Goal: Task Accomplishment & Management: Complete application form

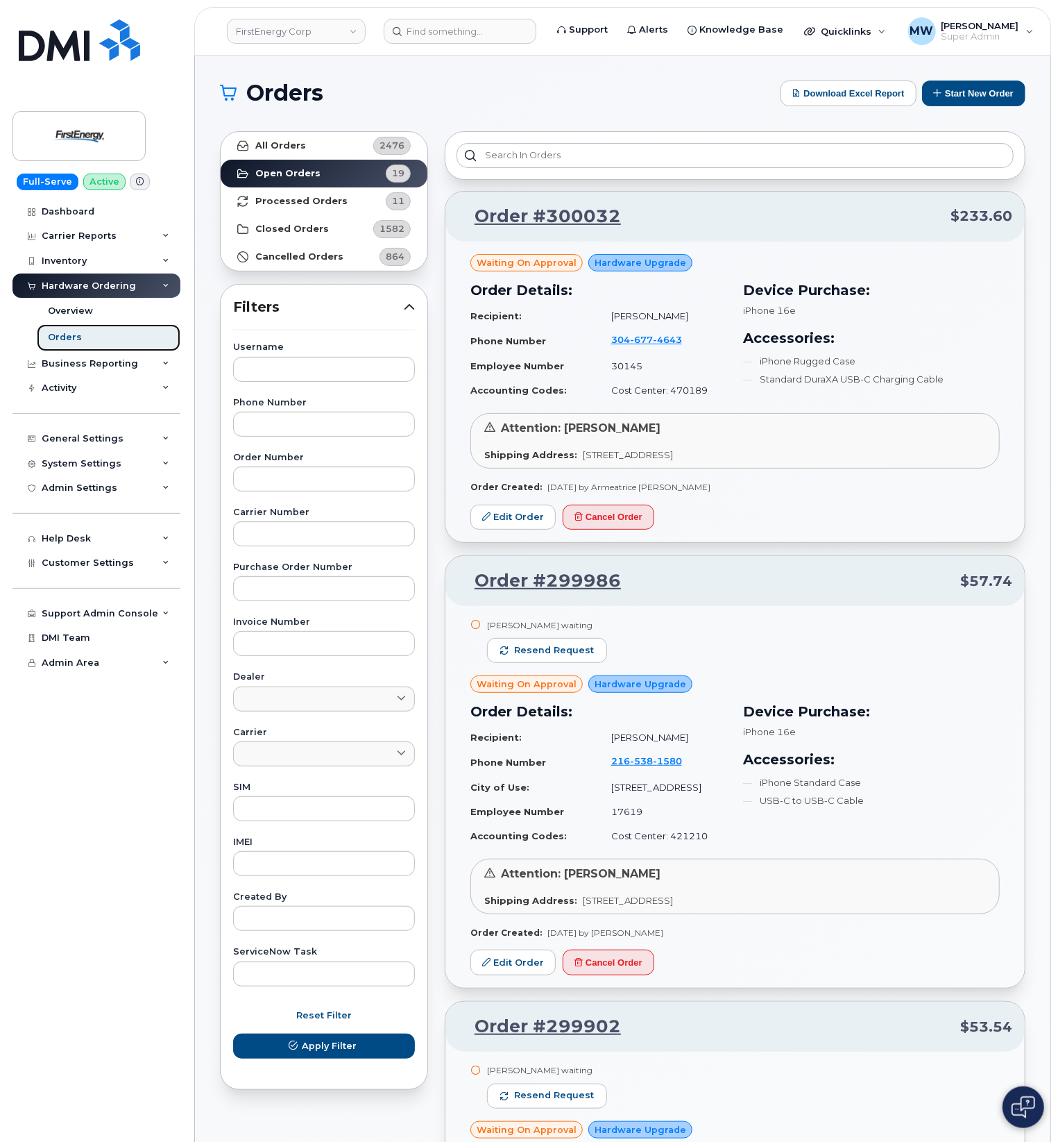
click at [69, 341] on div "Orders" at bounding box center [65, 337] width 34 height 12
click at [471, 34] on input at bounding box center [460, 31] width 153 height 25
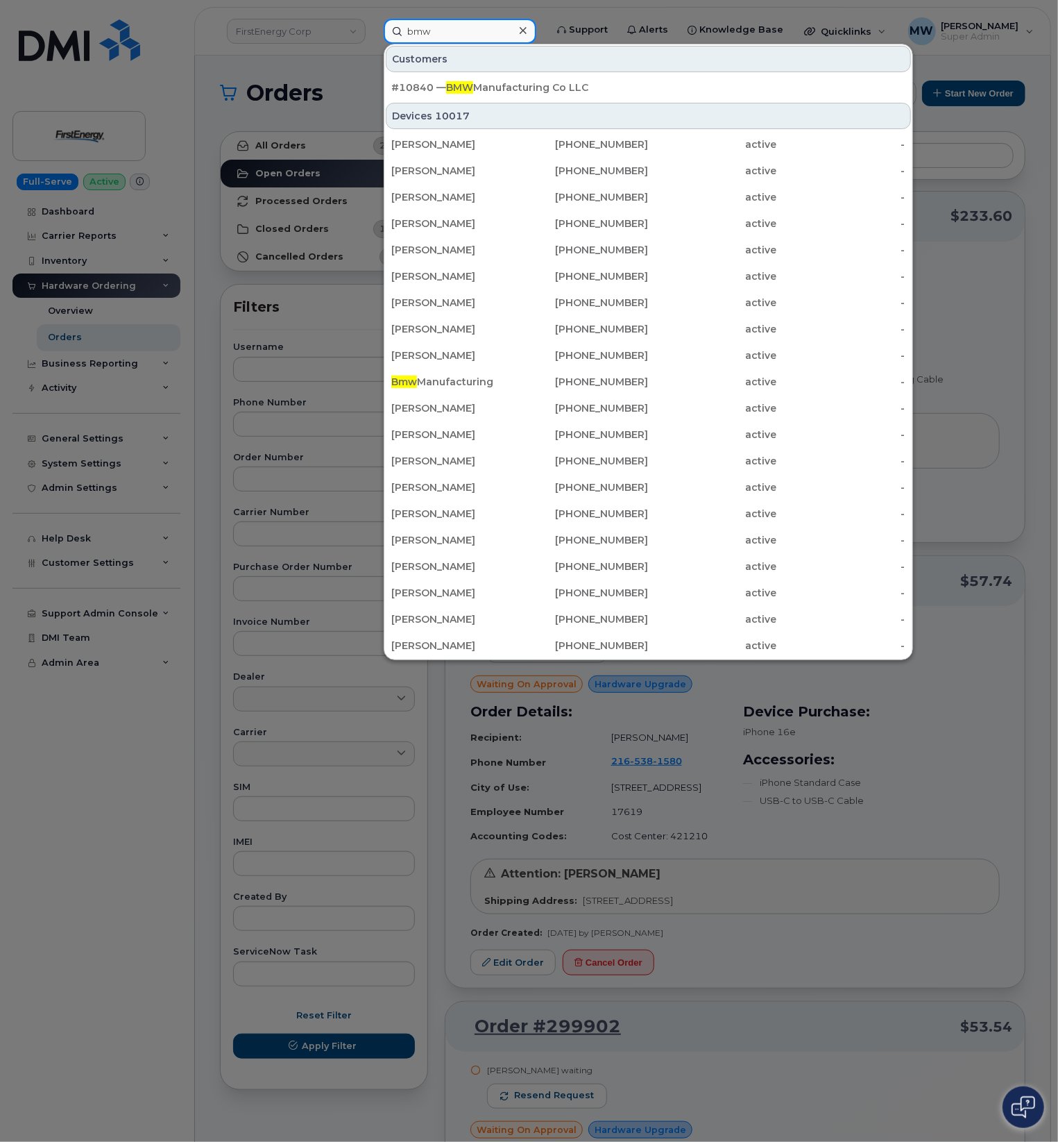
type input "bmw"
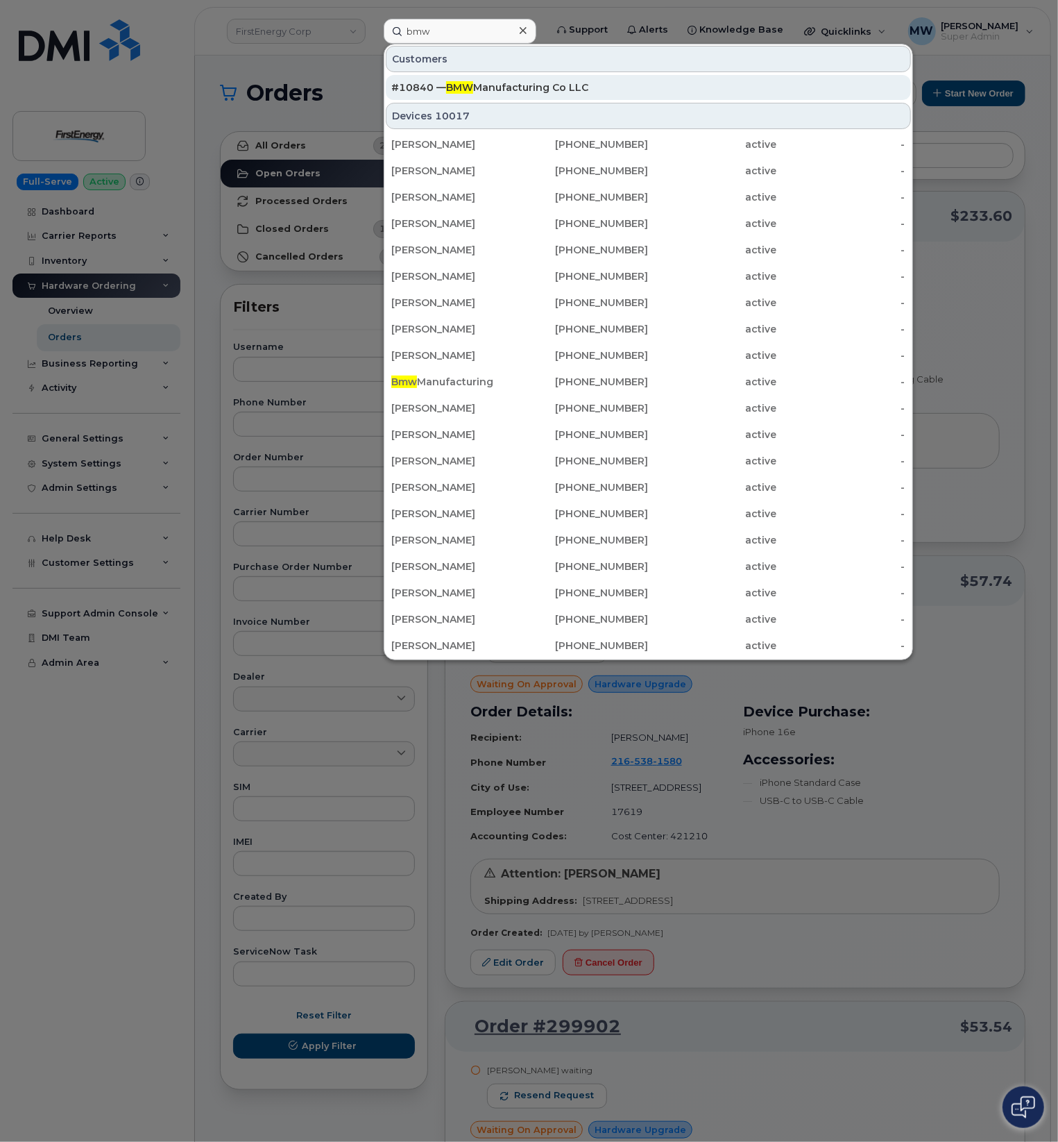
drag, startPoint x: 495, startPoint y: 85, endPoint x: 482, endPoint y: 87, distance: 13.4
click at [497, 85] on div "#10840 — BMW Manufacturing Co LLC" at bounding box center [648, 88] width 514 height 14
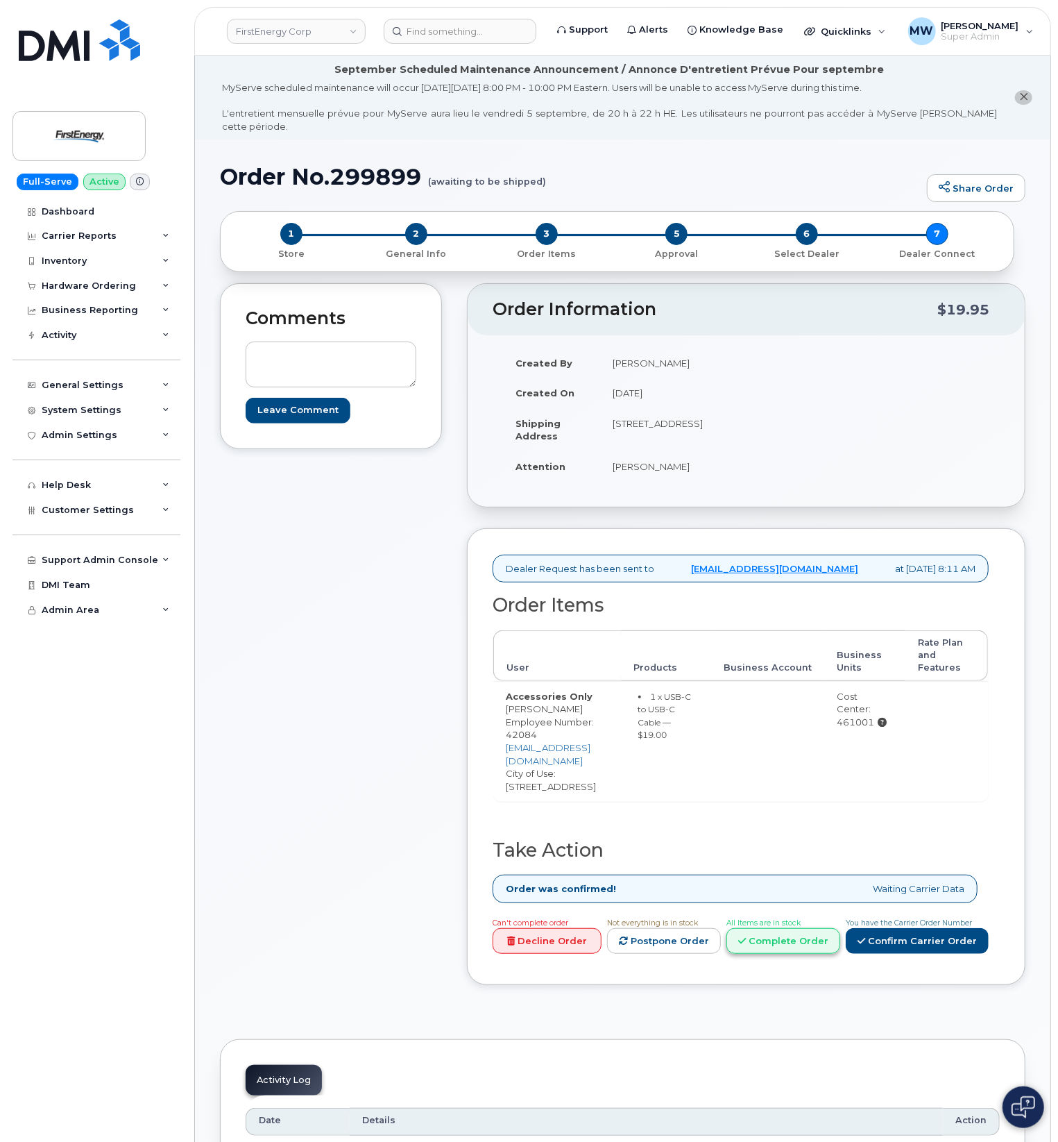
click at [839, 928] on link "Complete Order" at bounding box center [784, 941] width 114 height 26
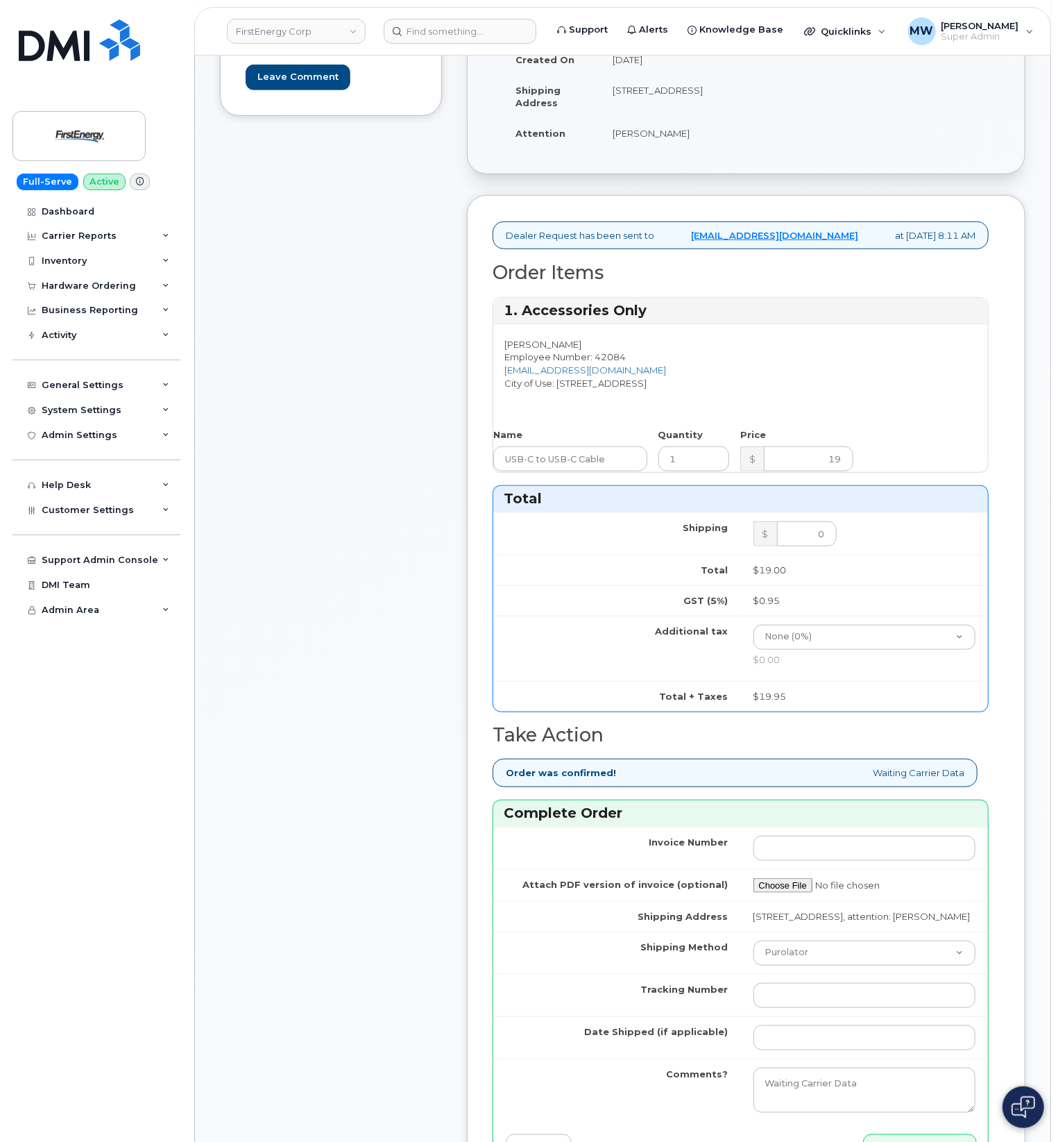
scroll to position [370, 0]
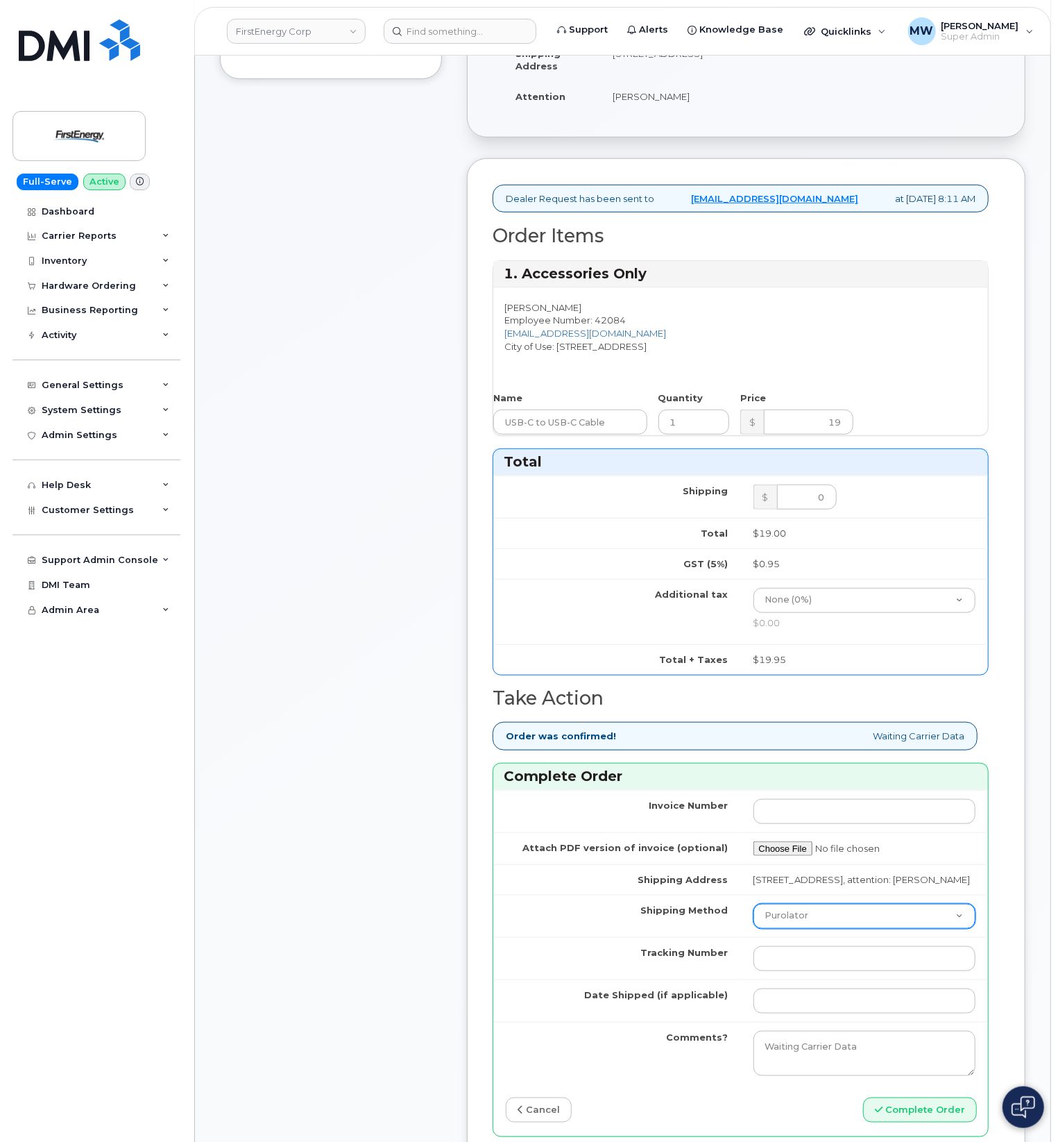
click at [822, 929] on select "Purolator UPS FedEx Canada Post Courier Other Drop Off Pick Up" at bounding box center [865, 916] width 223 height 25
select select "UPS"
click at [754, 929] on select "Purolator UPS FedEx Canada Post Courier Other Drop Off Pick Up" at bounding box center [865, 916] width 223 height 25
click at [813, 971] on input "Tracking Number" at bounding box center [865, 958] width 223 height 25
paste input "1ZHF11964223339929"
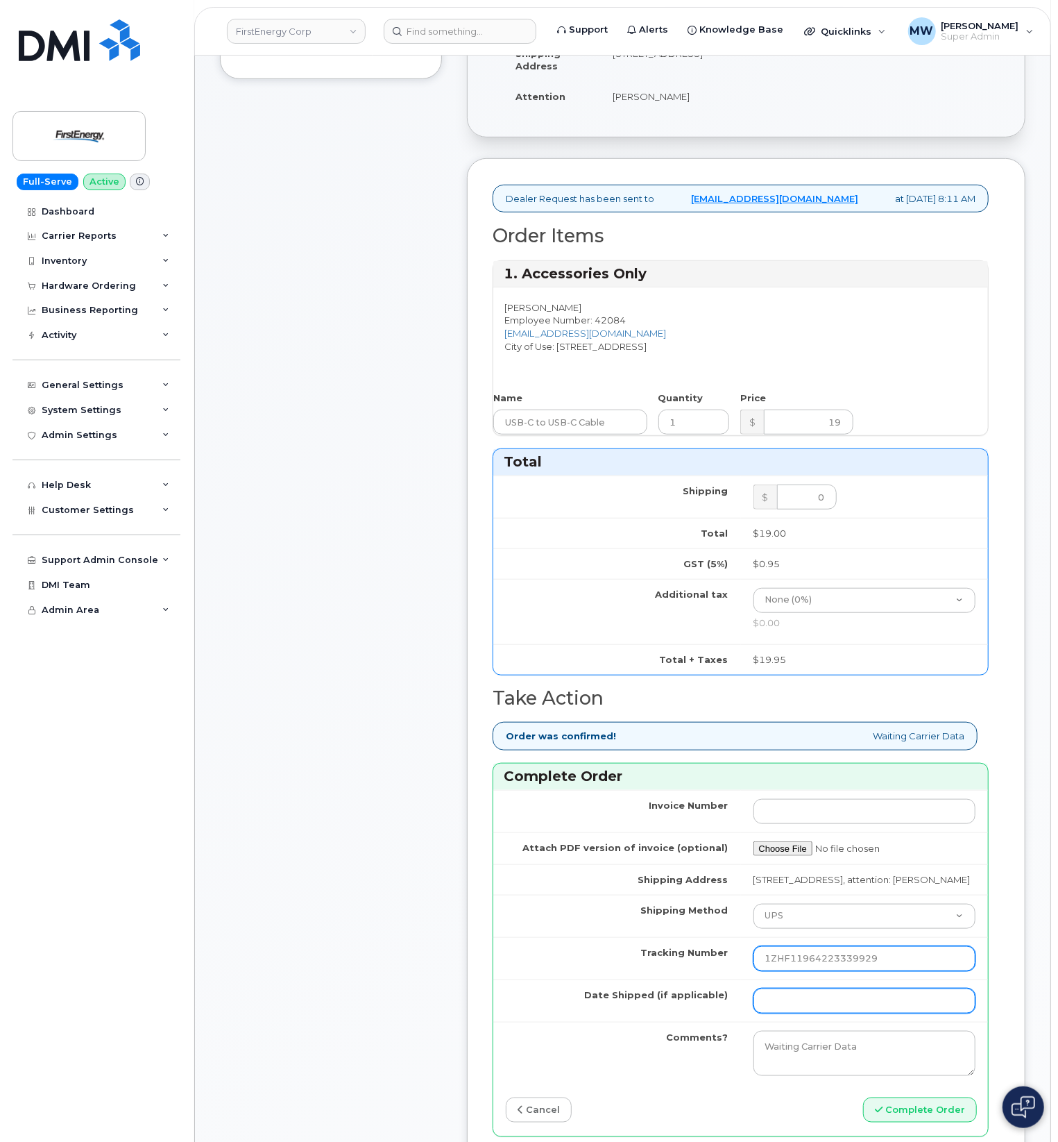
type input "1ZHF11964223339929"
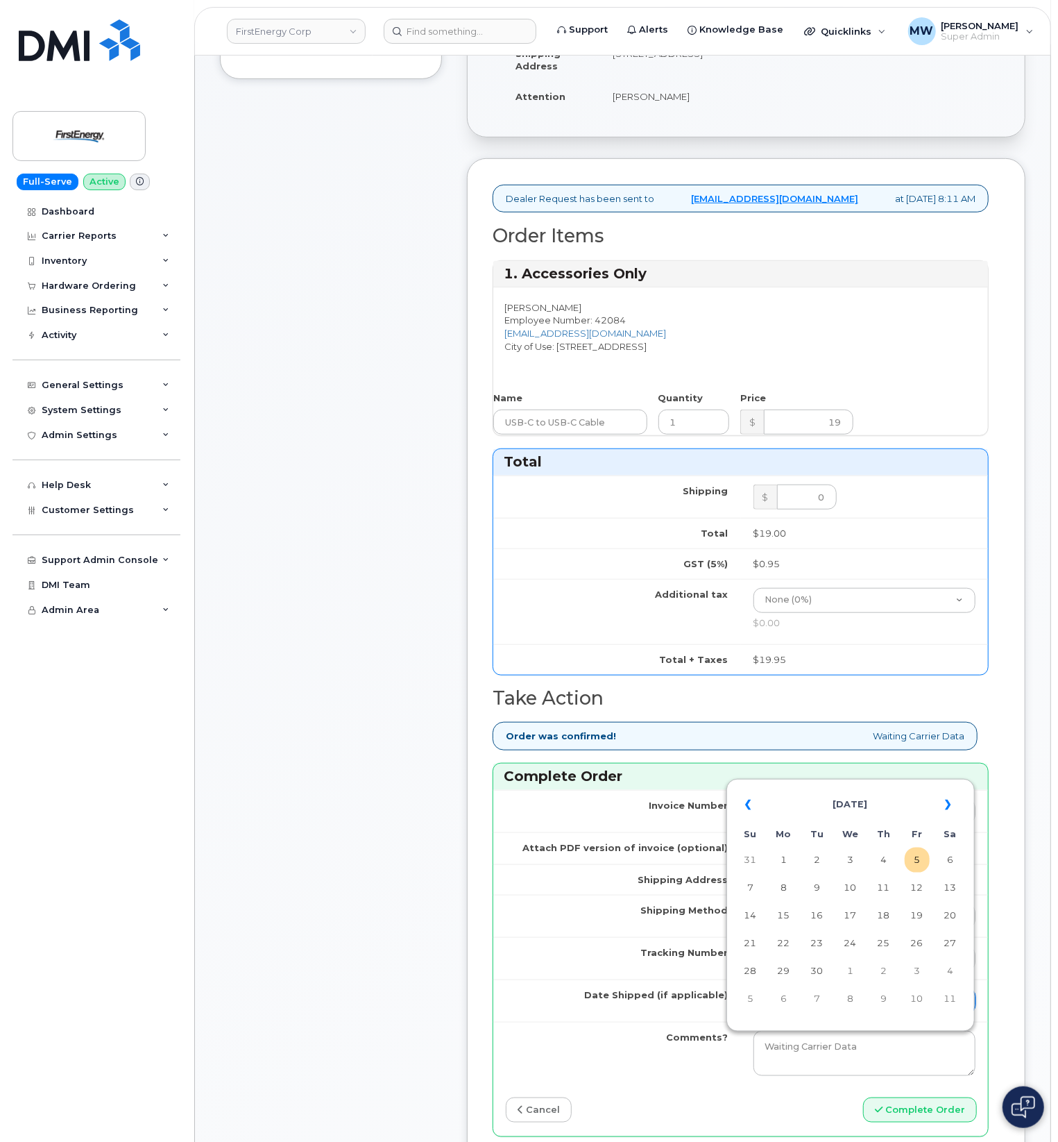
click at [825, 1013] on input "Date Shipped (if applicable)" at bounding box center [865, 1000] width 223 height 25
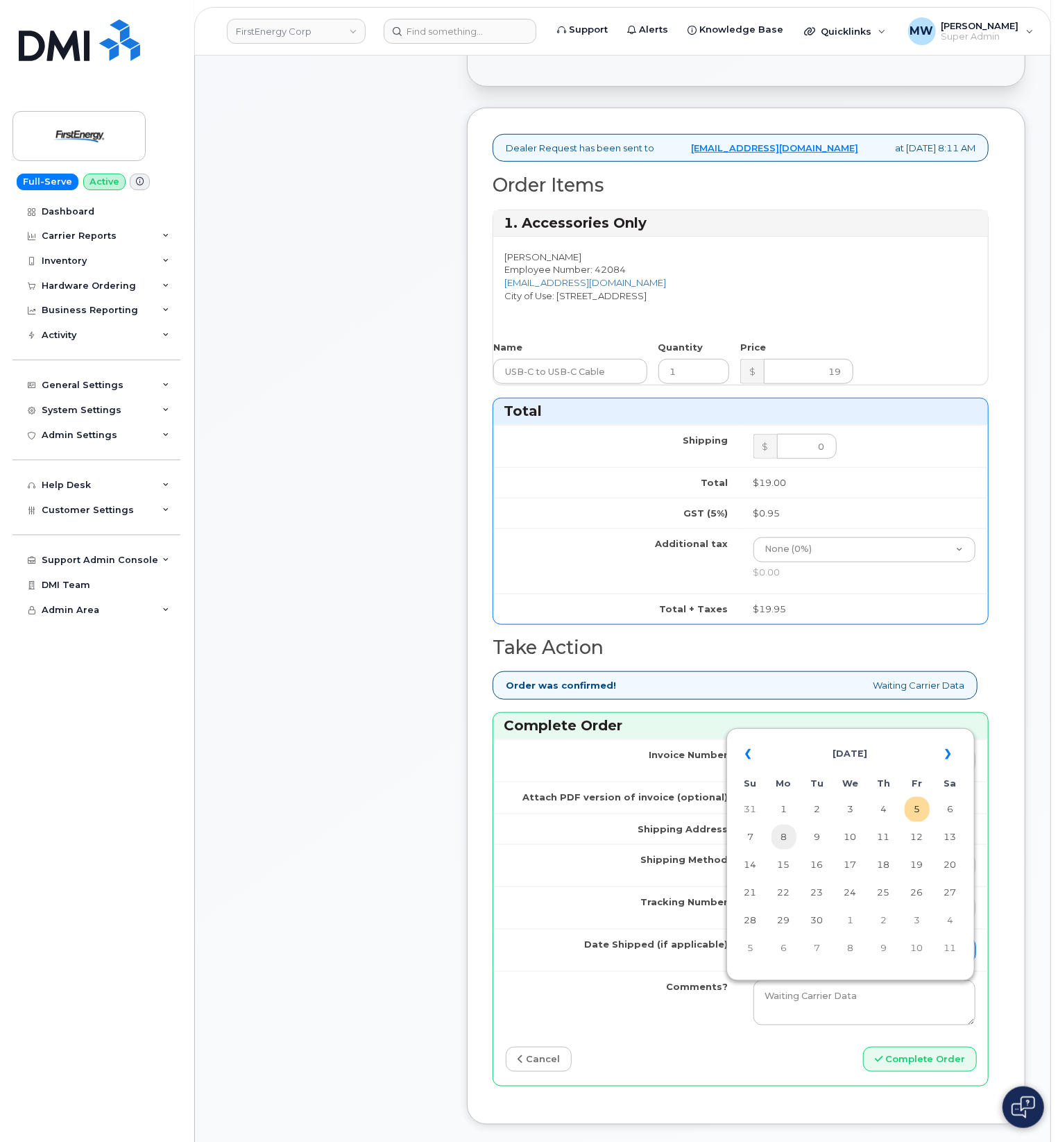
scroll to position [462, 0]
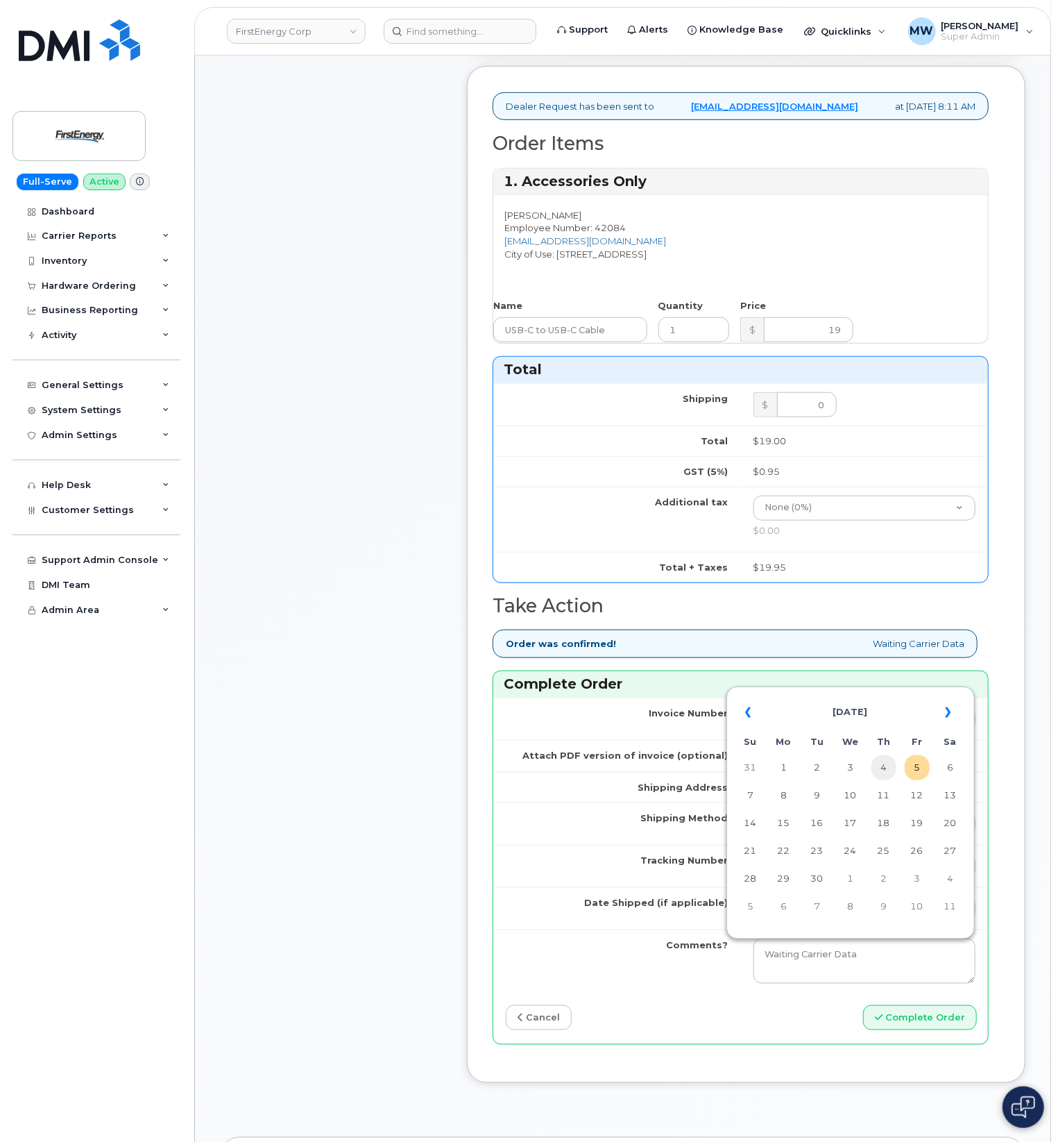
drag, startPoint x: 870, startPoint y: 764, endPoint x: 877, endPoint y: 767, distance: 8.1
click at [877, 767] on table "« September 2025 » Su Mo Tu We Th Fr Sa 31 1 2 3 4 5 6 7 8 9 10 11 12 13 14 15 …" at bounding box center [851, 808] width 242 height 237
click at [880, 768] on td "4" at bounding box center [884, 767] width 25 height 25
type input "2025-09-04"
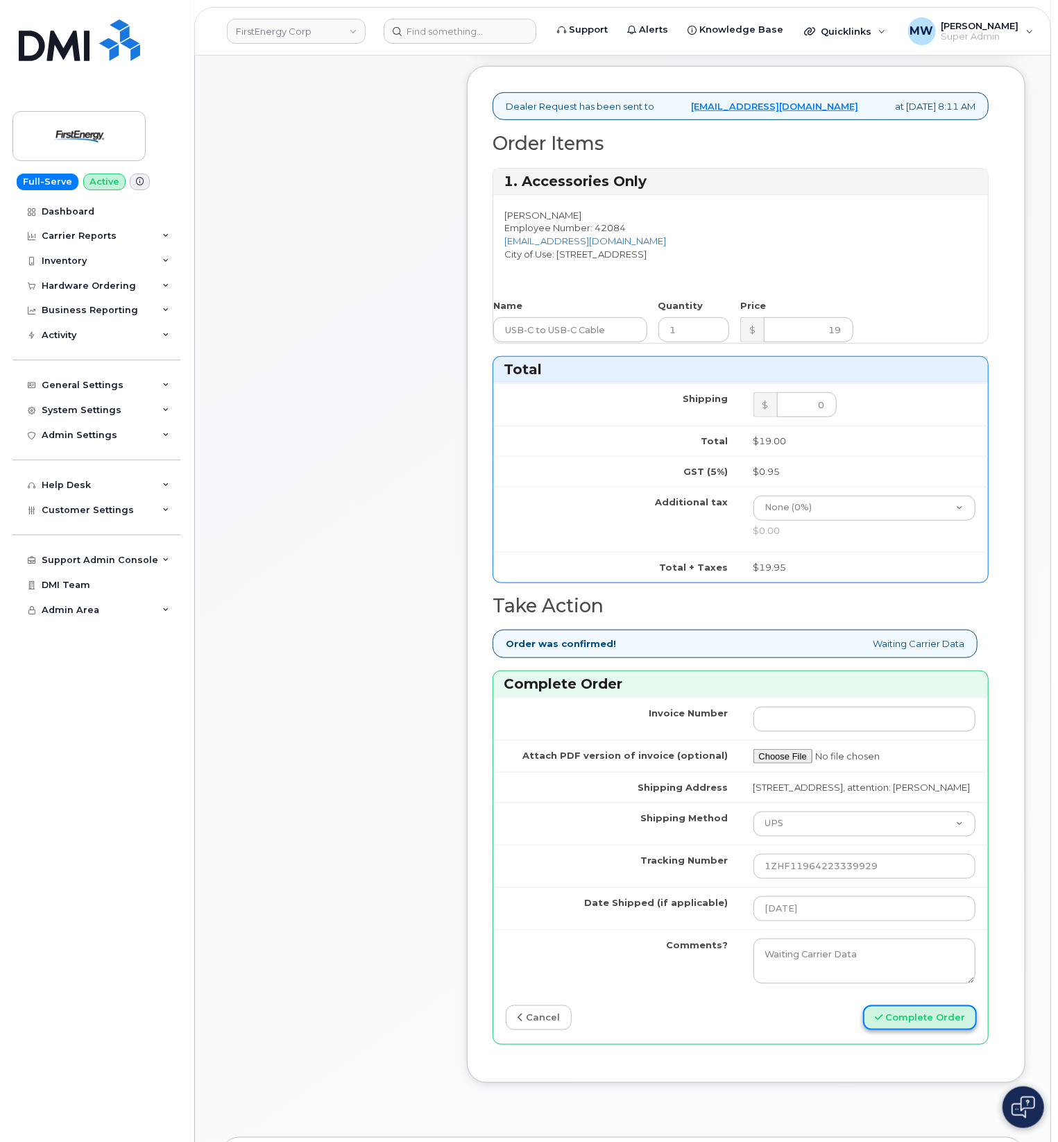
click at [911, 1031] on button "Complete Order" at bounding box center [920, 1018] width 114 height 26
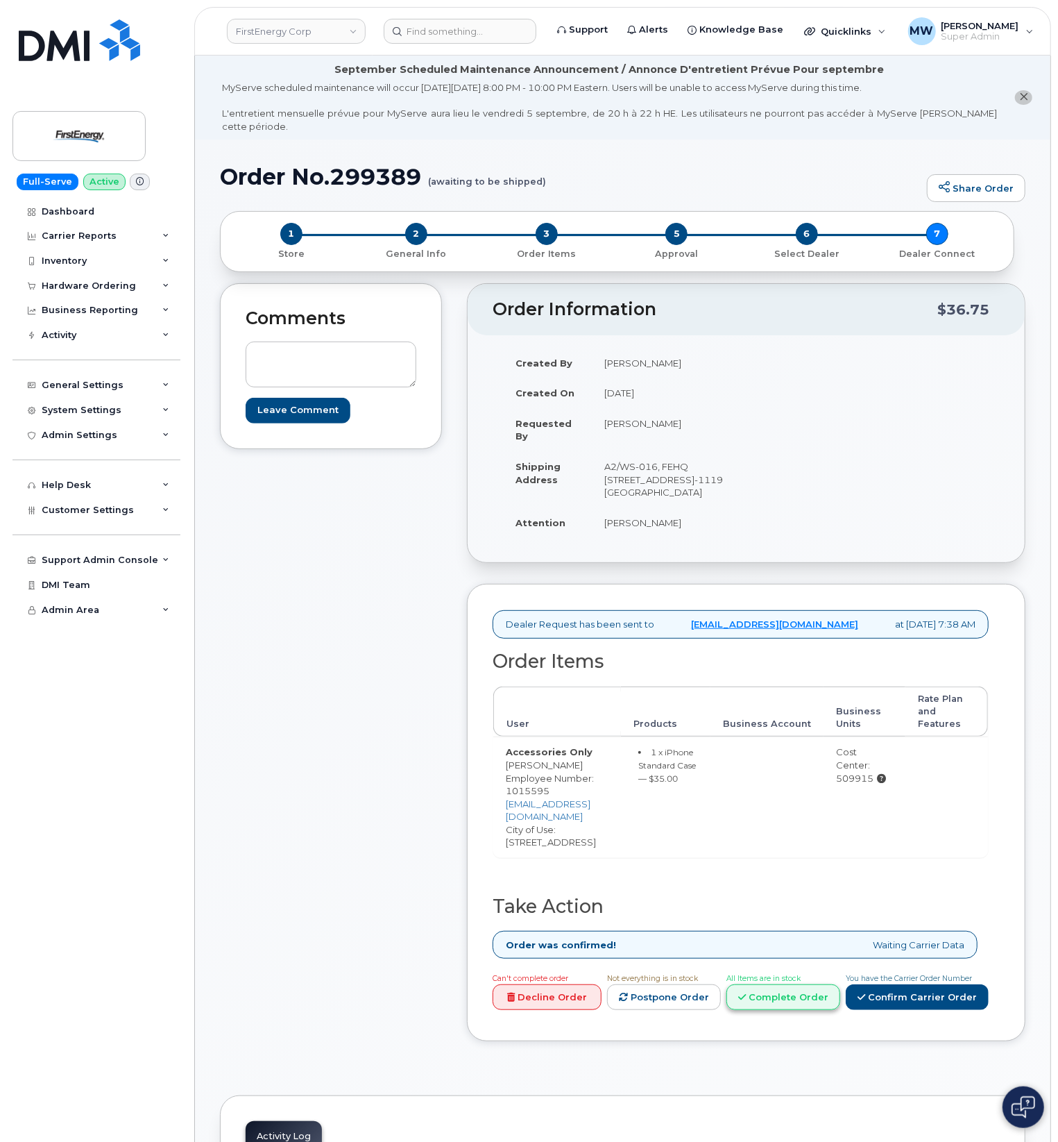
click at [805, 984] on link "Complete Order" at bounding box center [784, 997] width 114 height 26
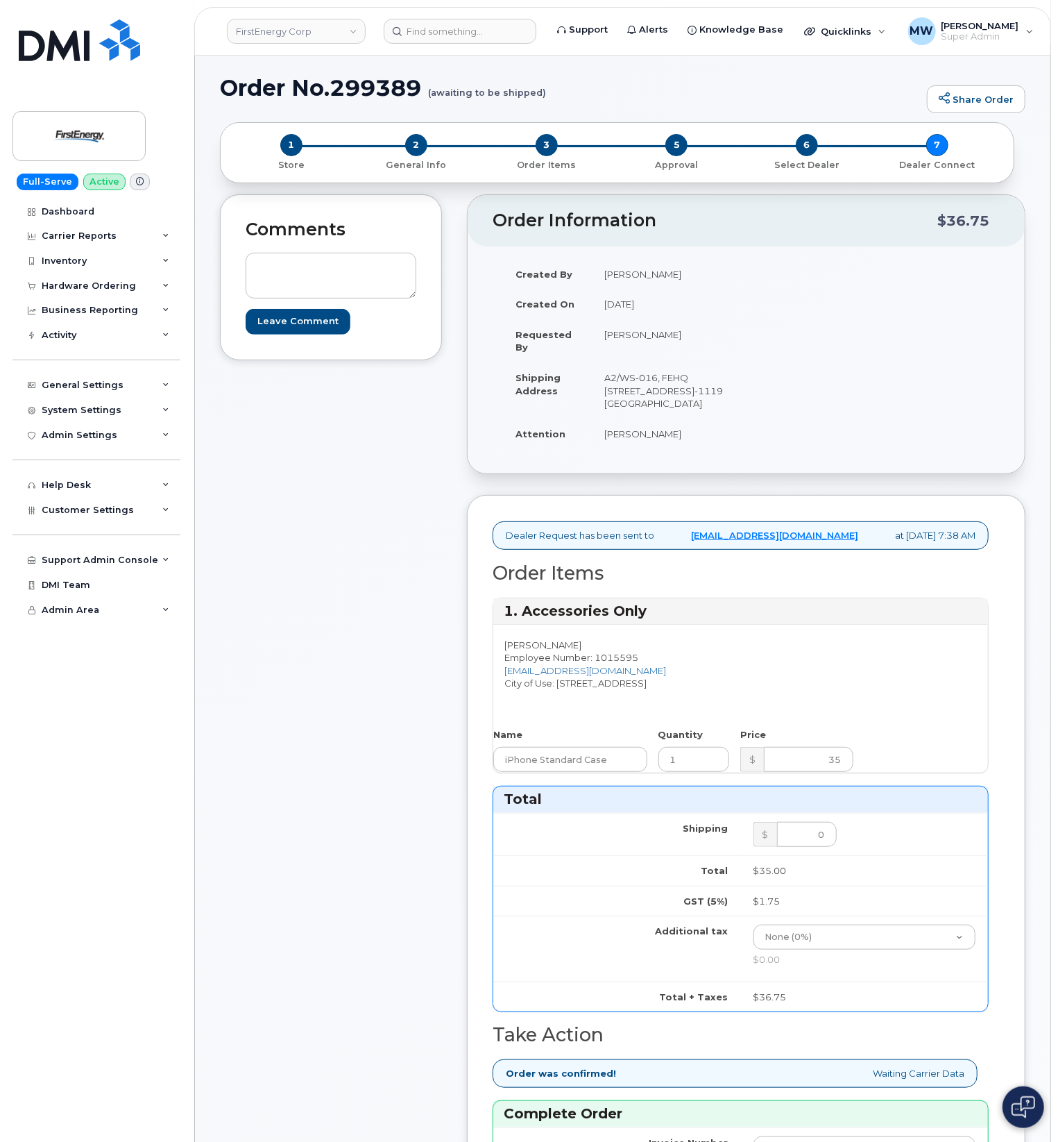
scroll to position [462, 0]
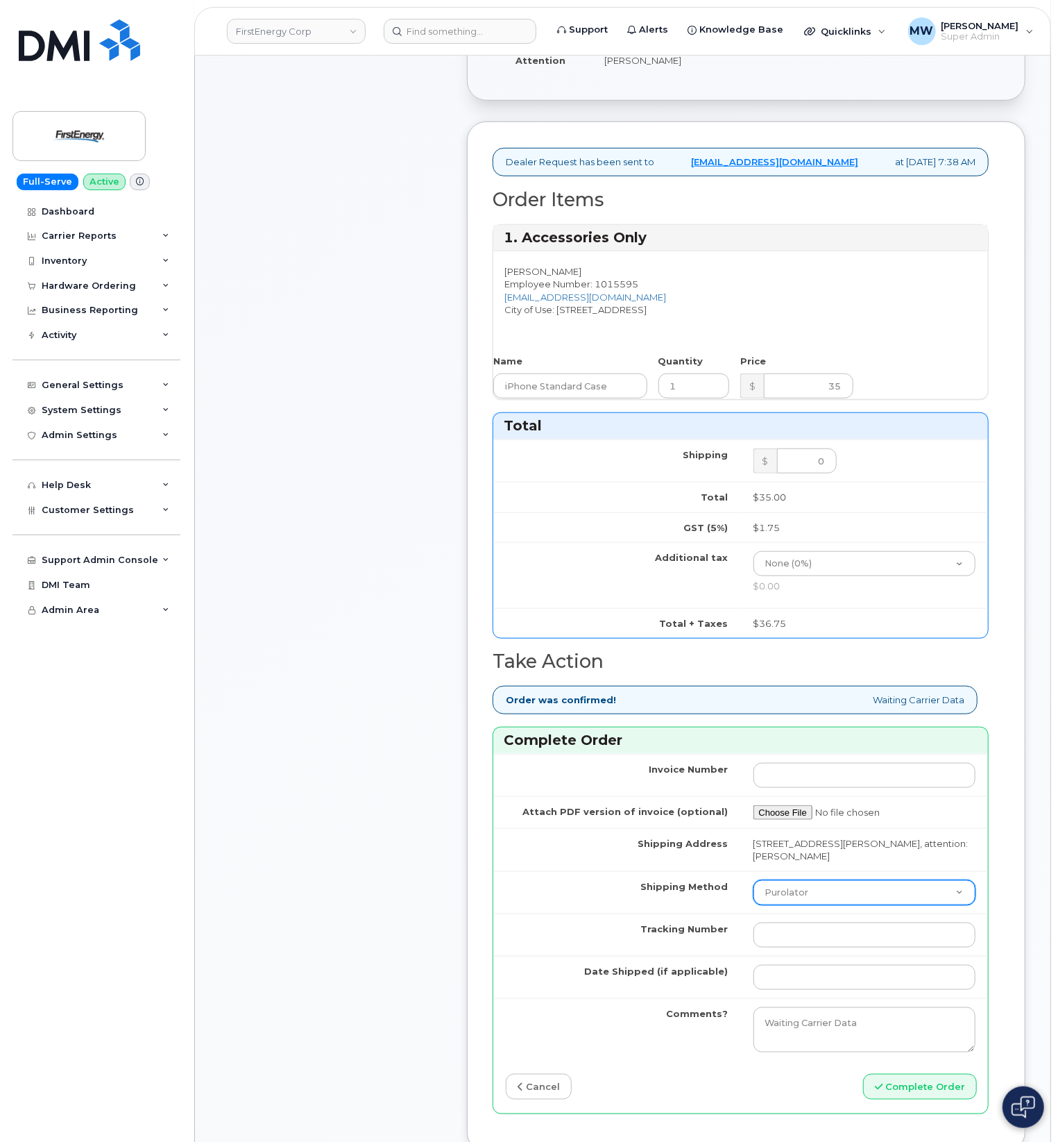
drag, startPoint x: 811, startPoint y: 870, endPoint x: 811, endPoint y: 890, distance: 19.4
click at [811, 884] on td "Purolator UPS FedEx Canada Post Courier Other Drop Off Pick Up" at bounding box center [865, 892] width 248 height 42
click at [803, 904] on td "Purolator UPS FedEx Canada Post Courier Other Drop Off Pick Up" at bounding box center [865, 892] width 248 height 42
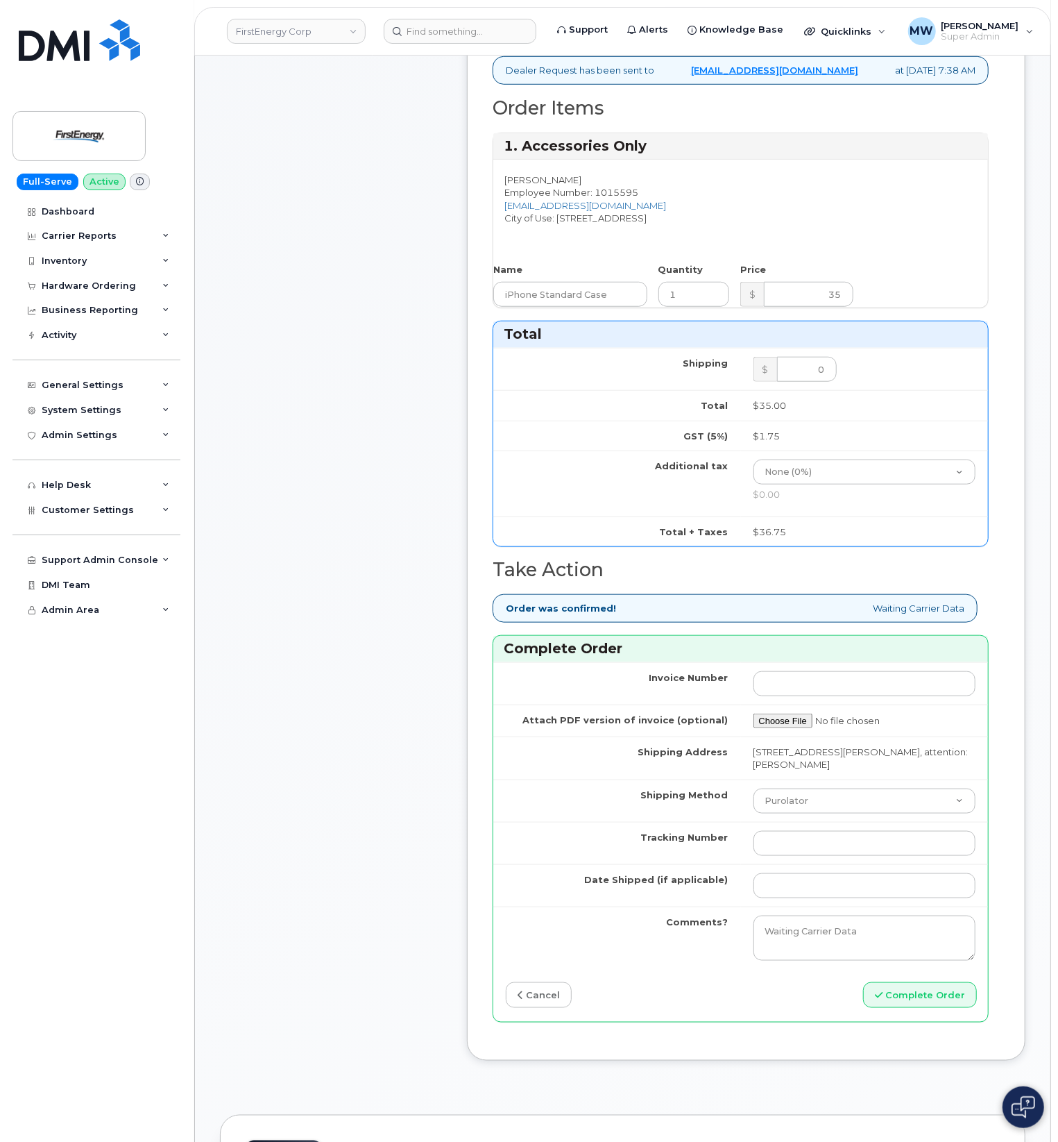
scroll to position [555, 0]
click at [815, 805] on select "Purolator UPS FedEx Canada Post Courier Other Drop Off Pick Up" at bounding box center [865, 799] width 223 height 25
select select "UPS"
click at [754, 787] on select "Purolator UPS FedEx Canada Post Courier Other Drop Off Pick Up" at bounding box center [865, 799] width 223 height 25
click at [809, 820] on td at bounding box center [865, 841] width 248 height 42
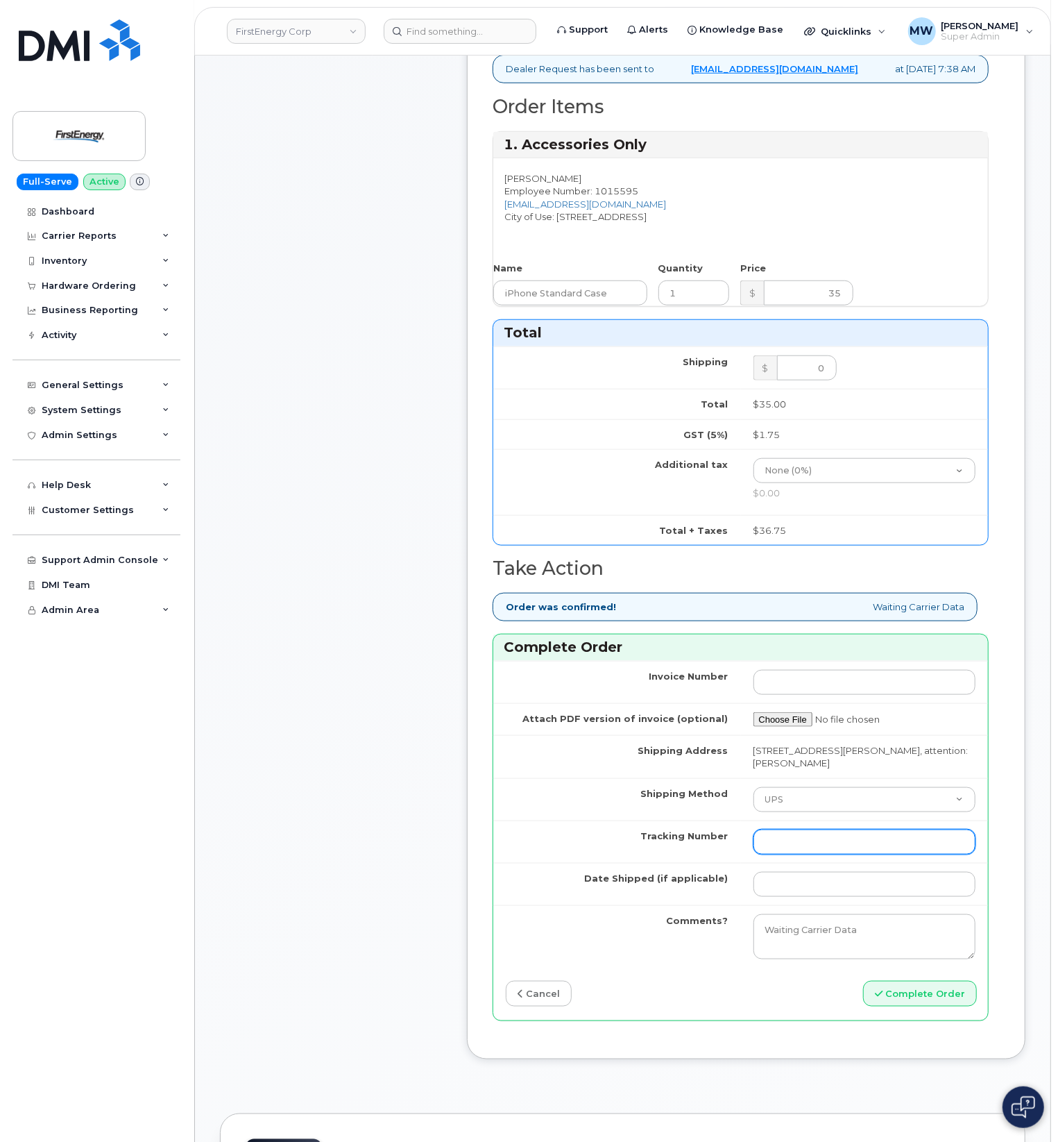
click at [815, 837] on input "Tracking Number" at bounding box center [865, 841] width 223 height 25
paste input "1Z3W39X63553980986"
type input "1Z3W39X63553980986"
click at [815, 888] on input "Date Shipped (if applicable)" at bounding box center [865, 884] width 223 height 25
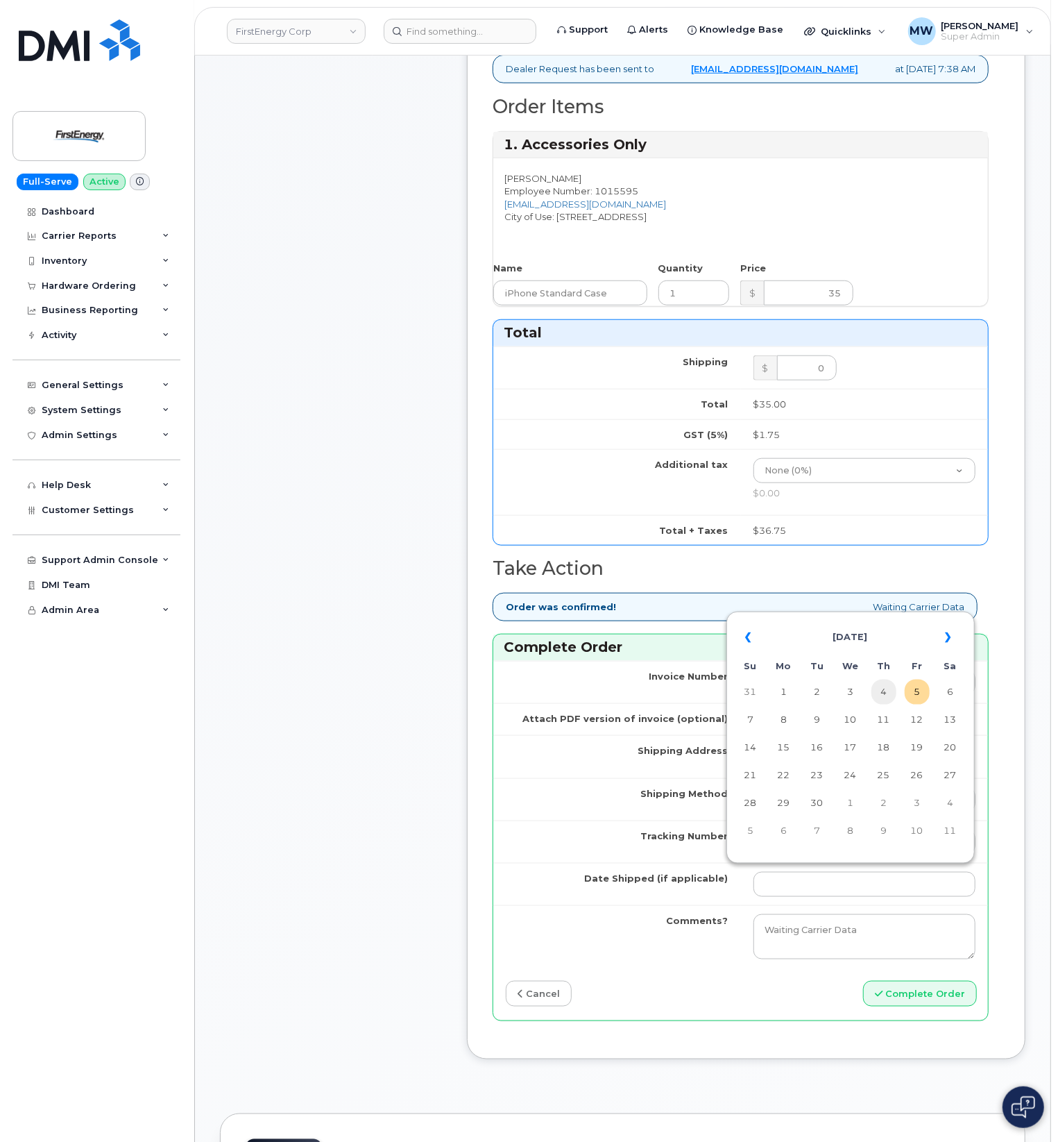
click at [886, 693] on td "4" at bounding box center [884, 691] width 25 height 25
type input "2025-09-04"
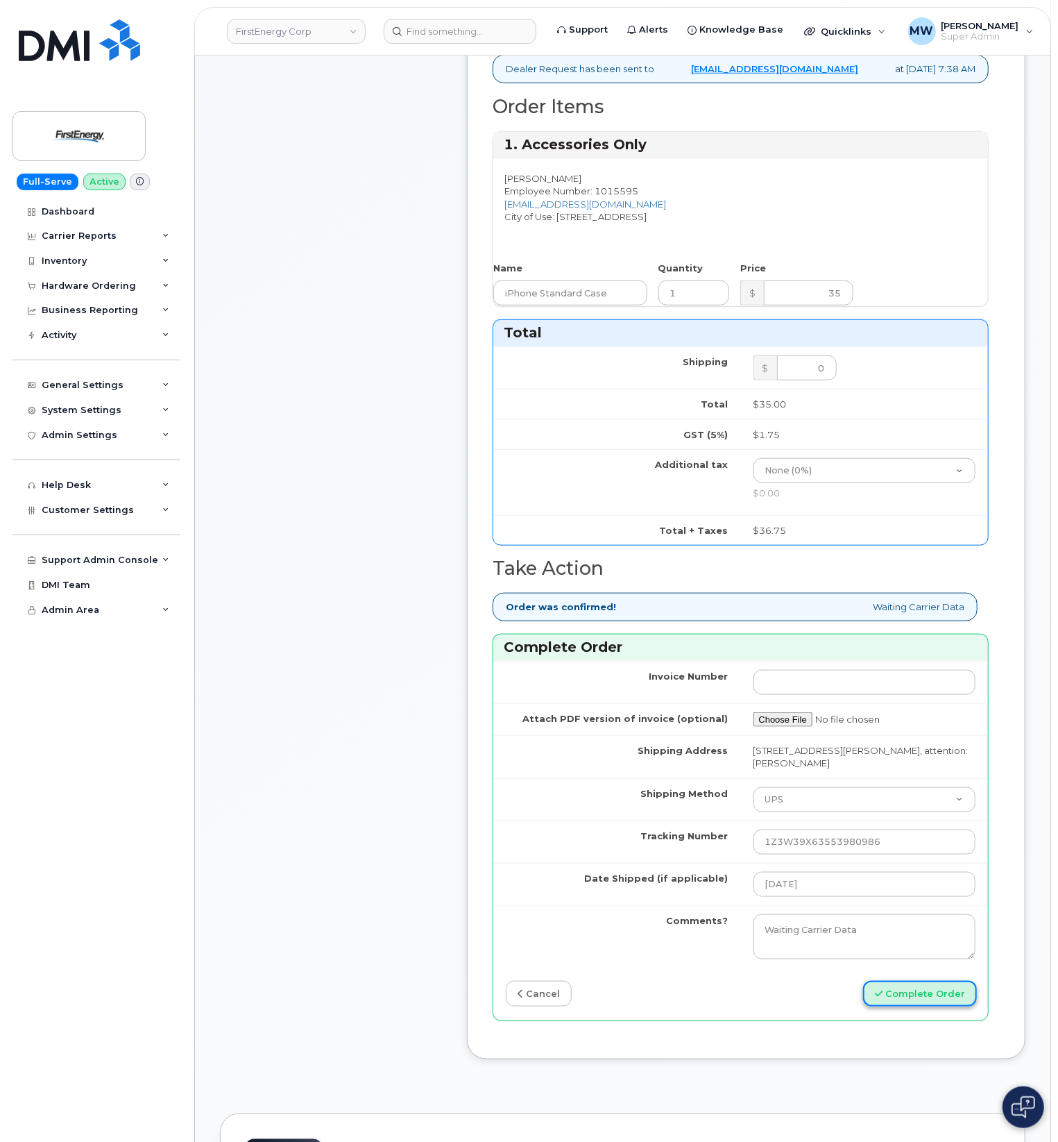
click at [934, 995] on button "Complete Order" at bounding box center [920, 994] width 114 height 26
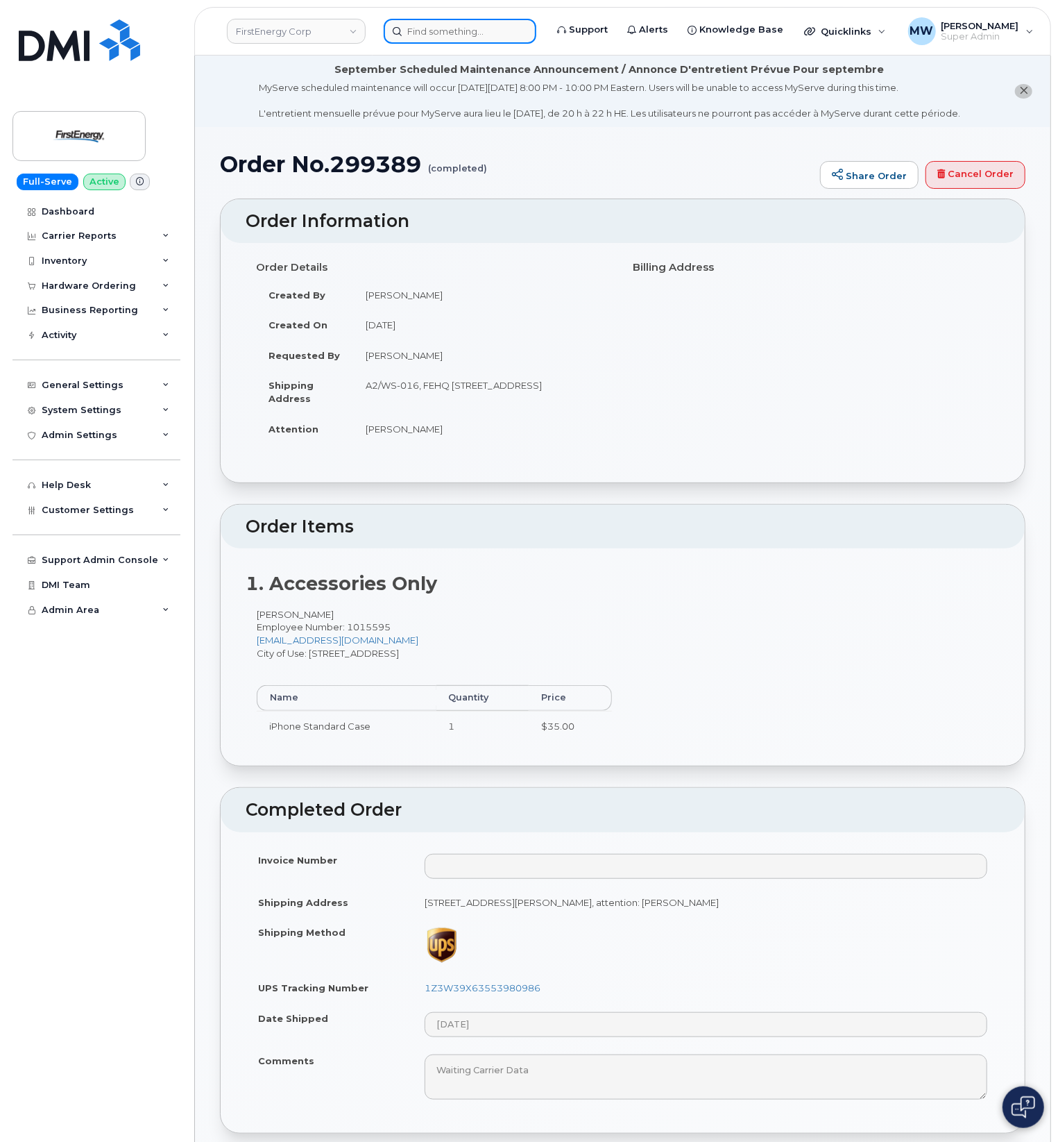
click at [515, 21] on input at bounding box center [460, 31] width 153 height 25
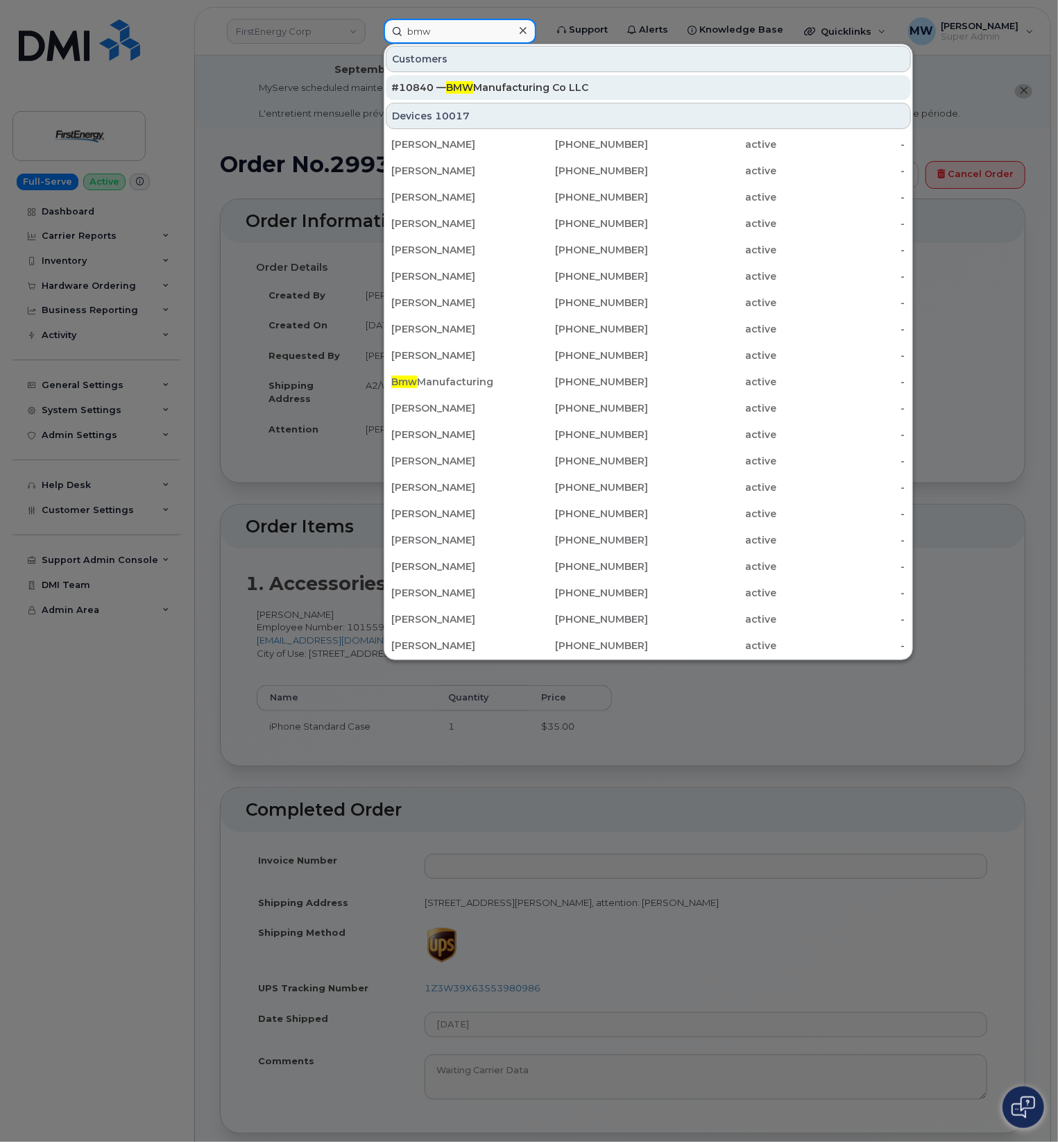
type input "bmw"
click at [526, 90] on div "#10840 — BMW Manufacturing Co LLC" at bounding box center [648, 88] width 514 height 14
